Goal: Check status: Check status

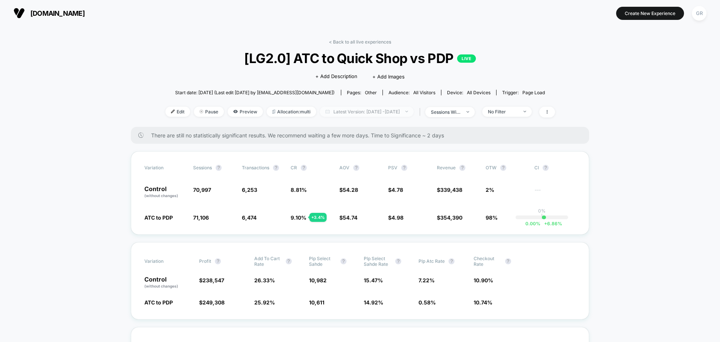
click at [377, 112] on span "Latest Version: [DATE] - [DATE]" at bounding box center [367, 111] width 94 height 10
select select "*"
select select "****"
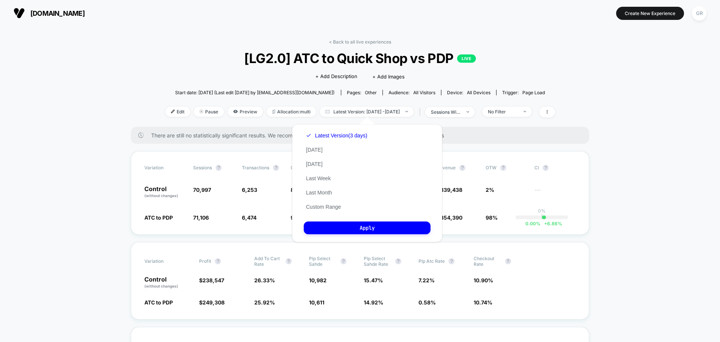
click at [325, 210] on div "Latest Version (3 days) [DATE] [DATE] Last Week Last Month Custom Range" at bounding box center [337, 170] width 66 height 85
click at [321, 205] on button "Custom Range" at bounding box center [323, 206] width 39 height 7
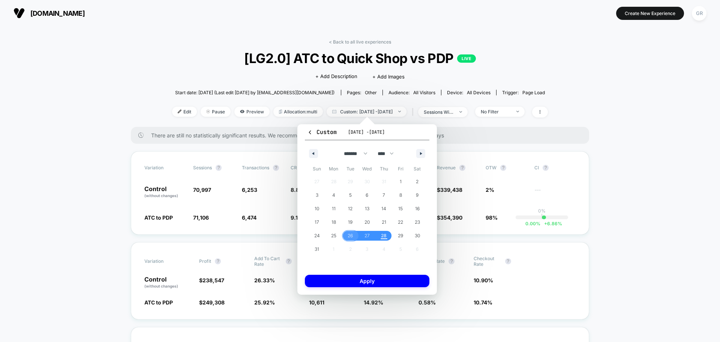
click at [347, 237] on span "26" at bounding box center [350, 236] width 17 height 10
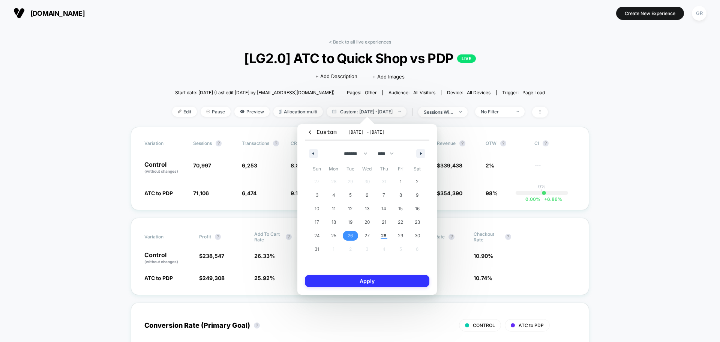
click at [364, 280] on button "Apply" at bounding box center [367, 280] width 124 height 12
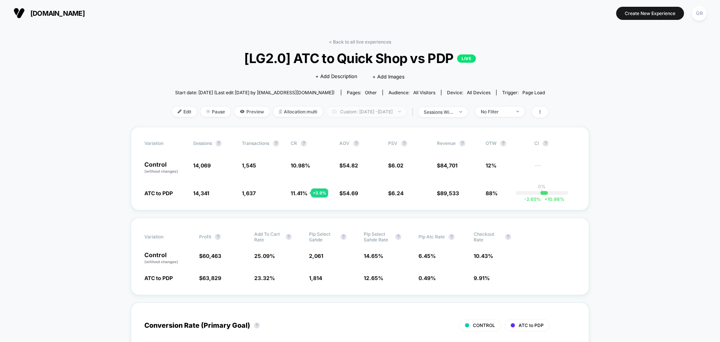
click at [382, 112] on span "Custom: [DATE] - [DATE]" at bounding box center [367, 111] width 80 height 10
select select "*"
select select "****"
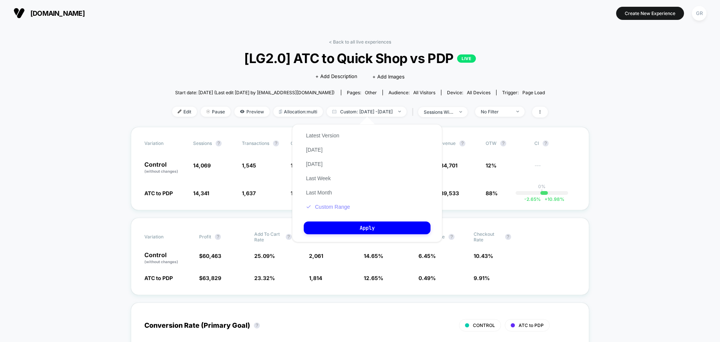
click at [318, 207] on button "Custom Range" at bounding box center [328, 206] width 48 height 7
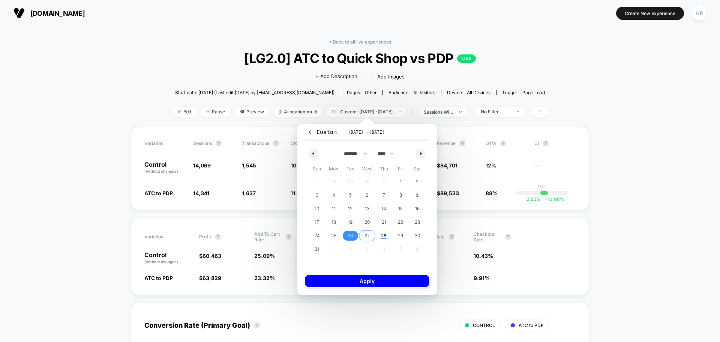
click at [366, 234] on span "27" at bounding box center [366, 235] width 5 height 13
click at [370, 280] on button "Apply" at bounding box center [367, 280] width 124 height 12
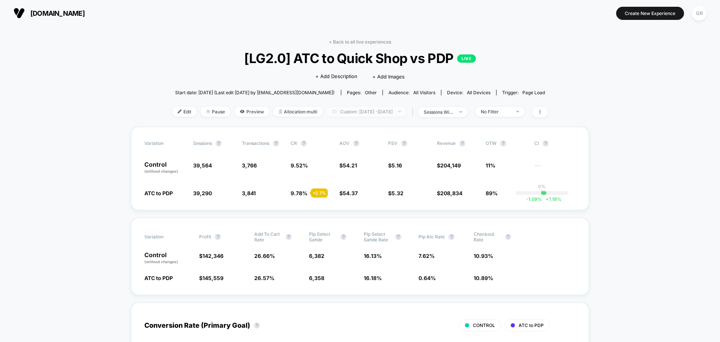
click at [361, 111] on span "Custom: [DATE] - [DATE]" at bounding box center [367, 111] width 80 height 10
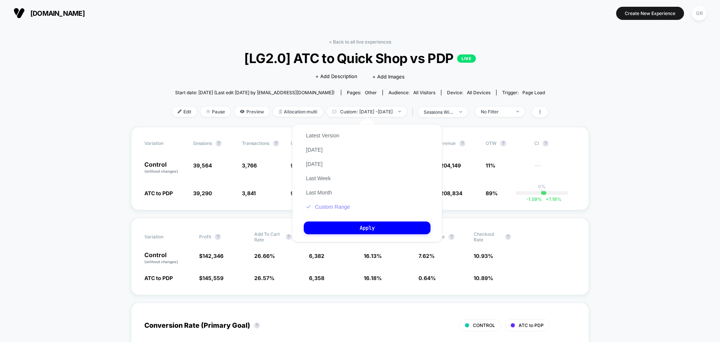
click at [325, 205] on button "Custom Range" at bounding box center [328, 206] width 48 height 7
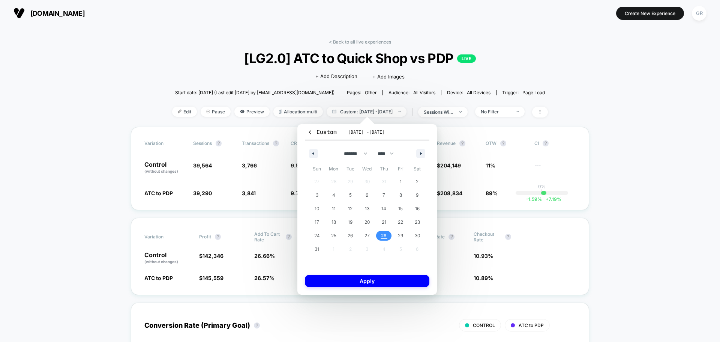
click at [386, 234] on span "28" at bounding box center [384, 235] width 6 height 13
click at [396, 280] on button "Apply" at bounding box center [367, 280] width 124 height 12
